Goal: Navigation & Orientation: Find specific page/section

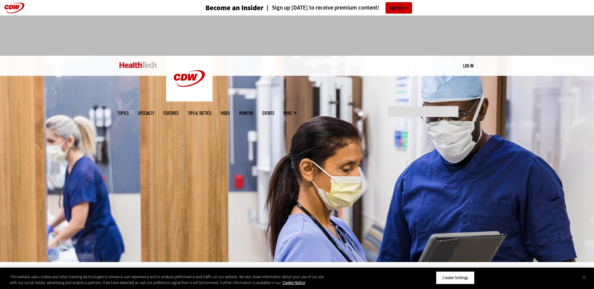
drag, startPoint x: 583, startPoint y: 278, endPoint x: 580, endPoint y: 276, distance: 3.6
click at [467, 234] on button "Close" at bounding box center [584, 277] width 14 height 14
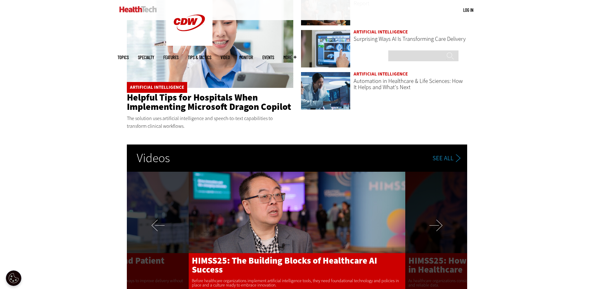
scroll to position [1058, 0]
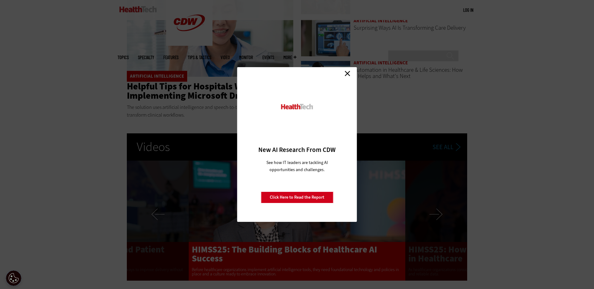
click at [345, 73] on link "Close" at bounding box center [347, 73] width 9 height 9
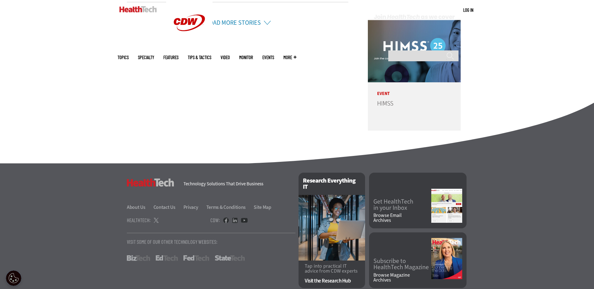
scroll to position [1560, 0]
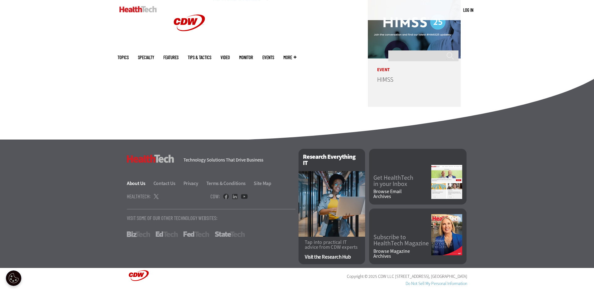
click at [136, 184] on link "About Us" at bounding box center [140, 183] width 26 height 6
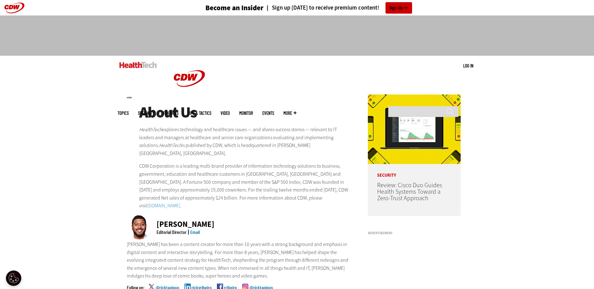
click at [131, 67] on img at bounding box center [137, 65] width 37 height 6
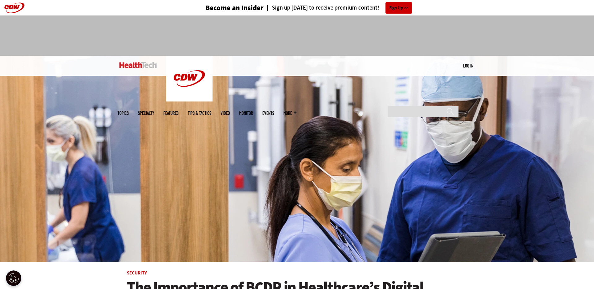
click at [296, 111] on span "More" at bounding box center [289, 113] width 13 height 5
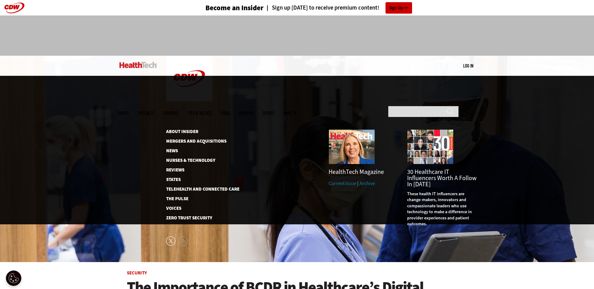
click at [296, 111] on span "More" at bounding box center [289, 113] width 13 height 5
